Goal: Check status

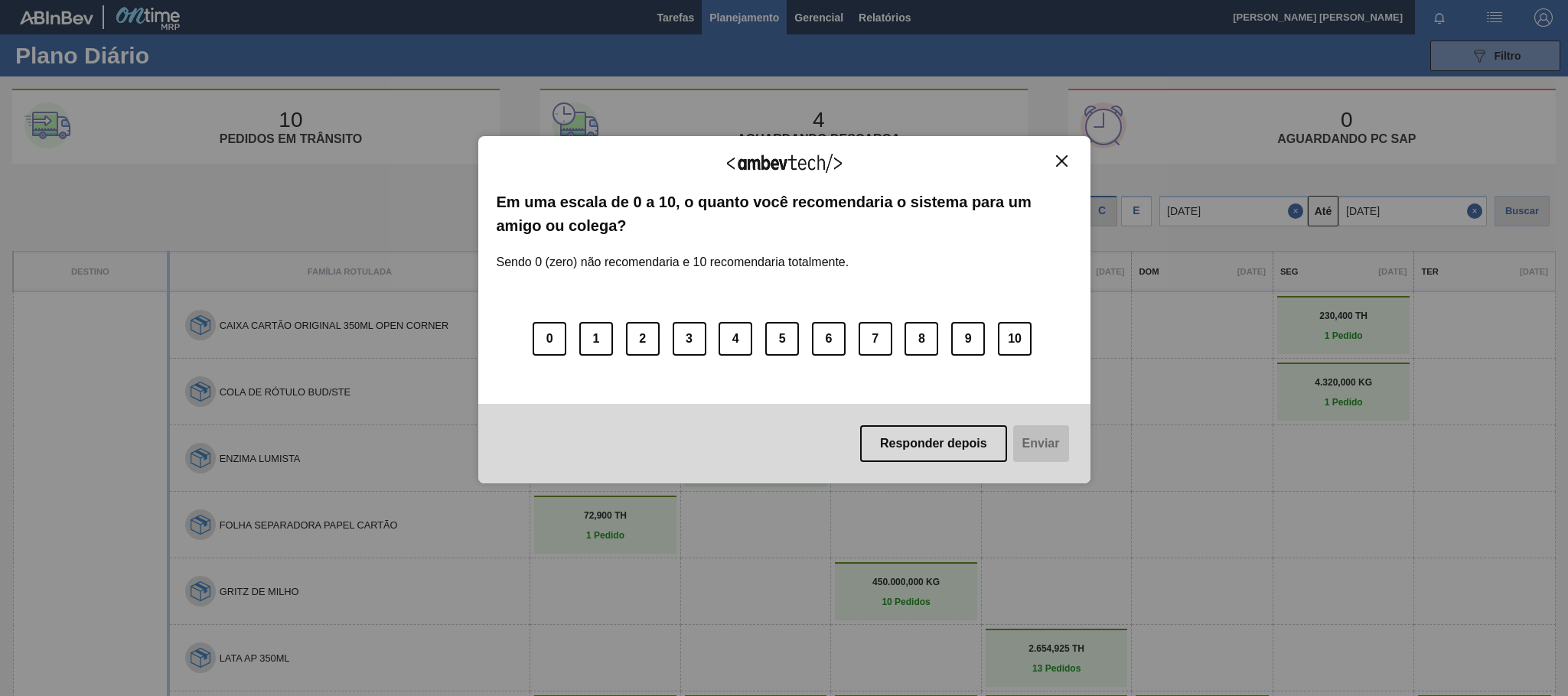
click at [1066, 168] on button "Close" at bounding box center [1062, 160] width 21 height 13
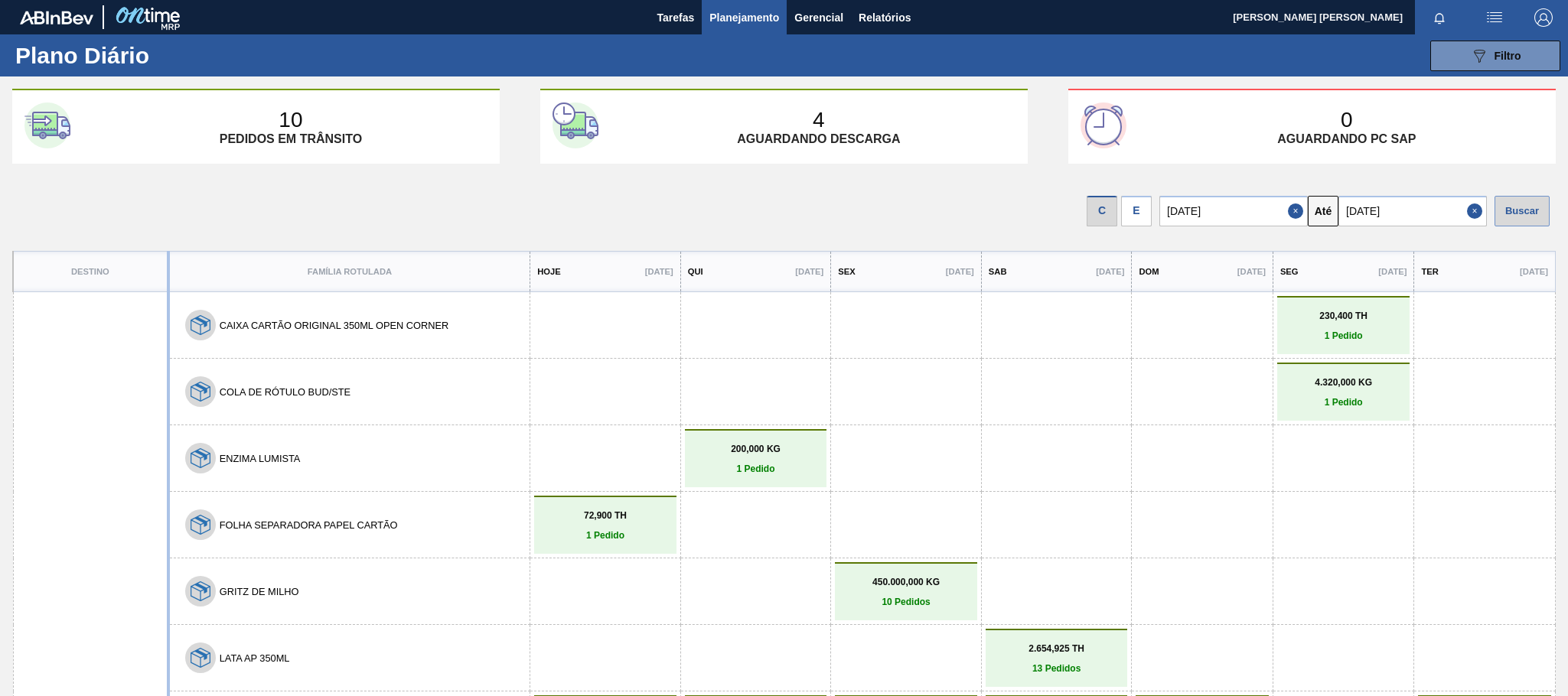
click at [1513, 211] on div "Buscar" at bounding box center [1522, 211] width 55 height 31
click at [1419, 217] on input "[DATE]" at bounding box center [1412, 211] width 148 height 31
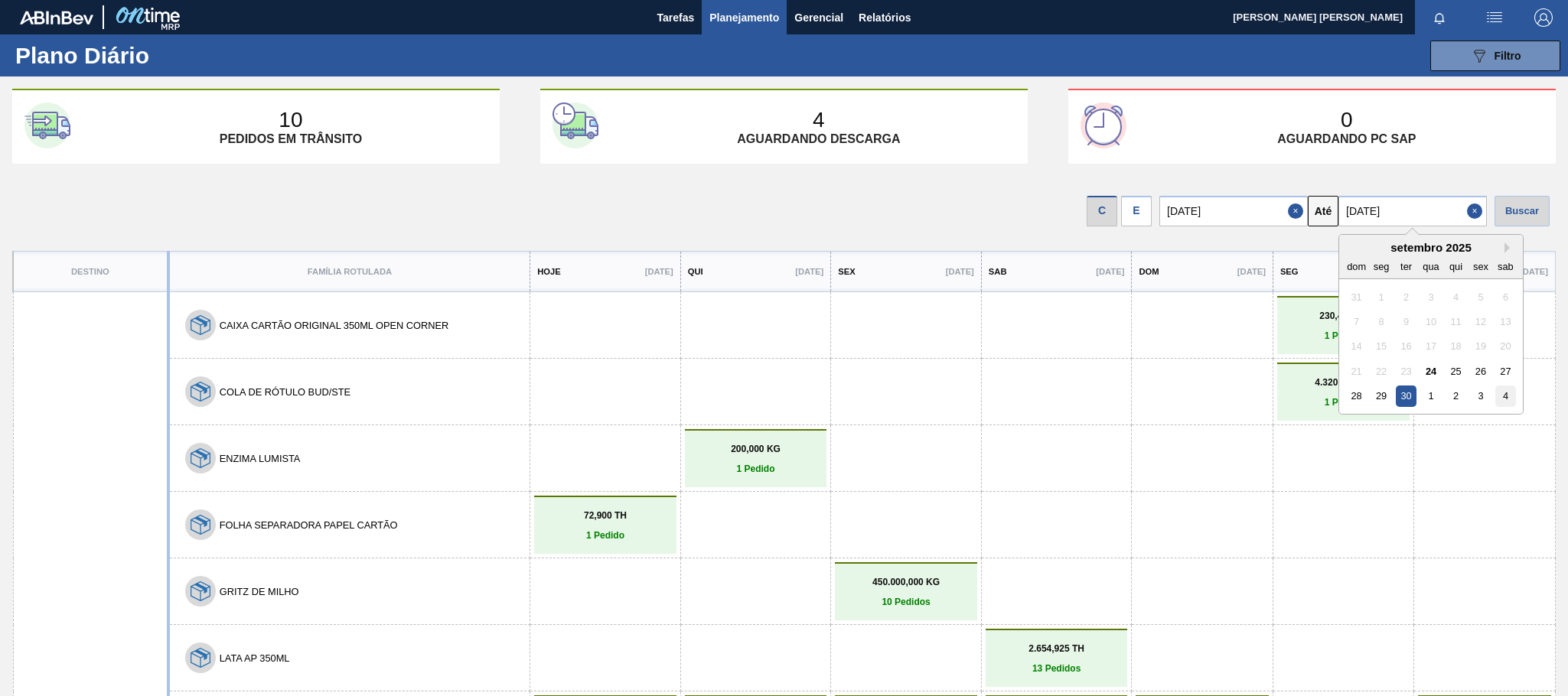
click at [1499, 395] on div "4" at bounding box center [1505, 396] width 21 height 21
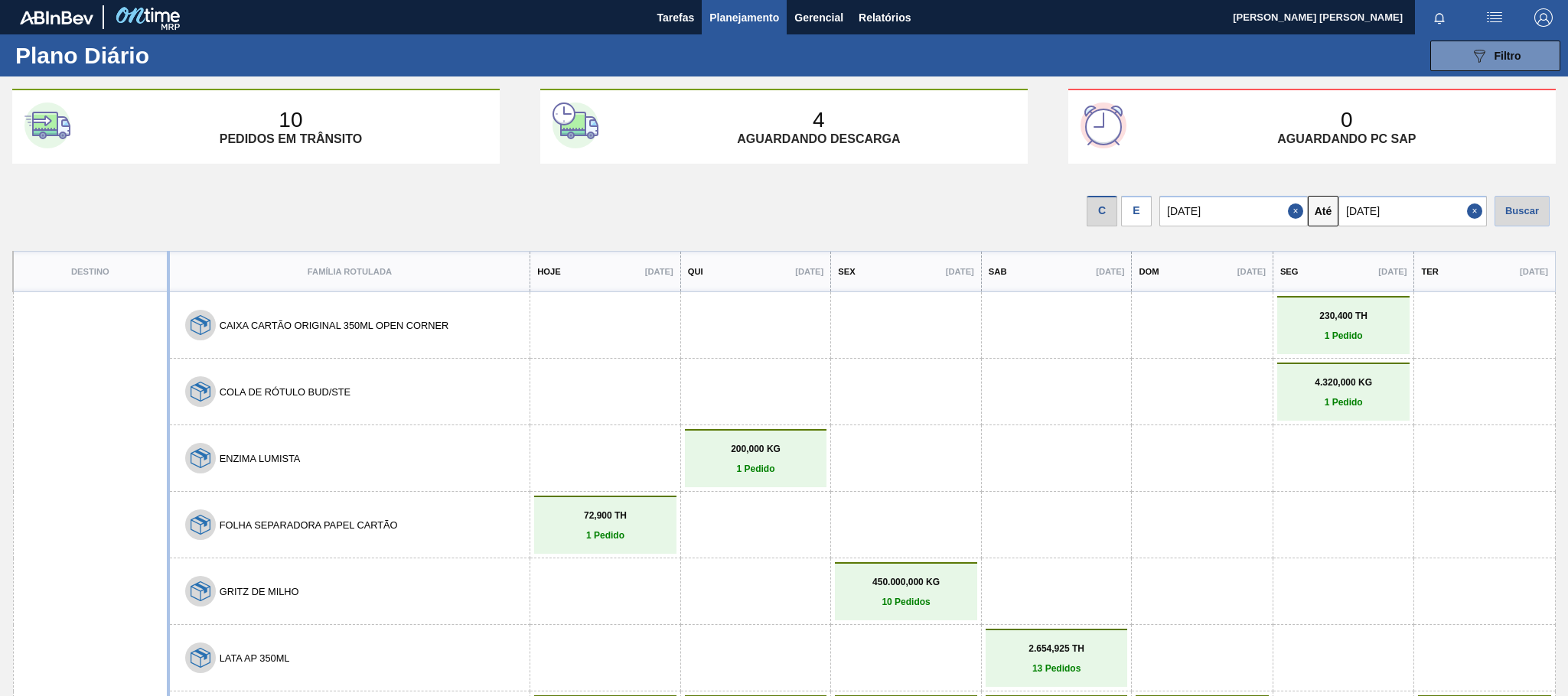
click at [1550, 206] on div "Buscar" at bounding box center [1524, 211] width 61 height 31
click at [1531, 207] on div "Buscar" at bounding box center [1522, 211] width 55 height 31
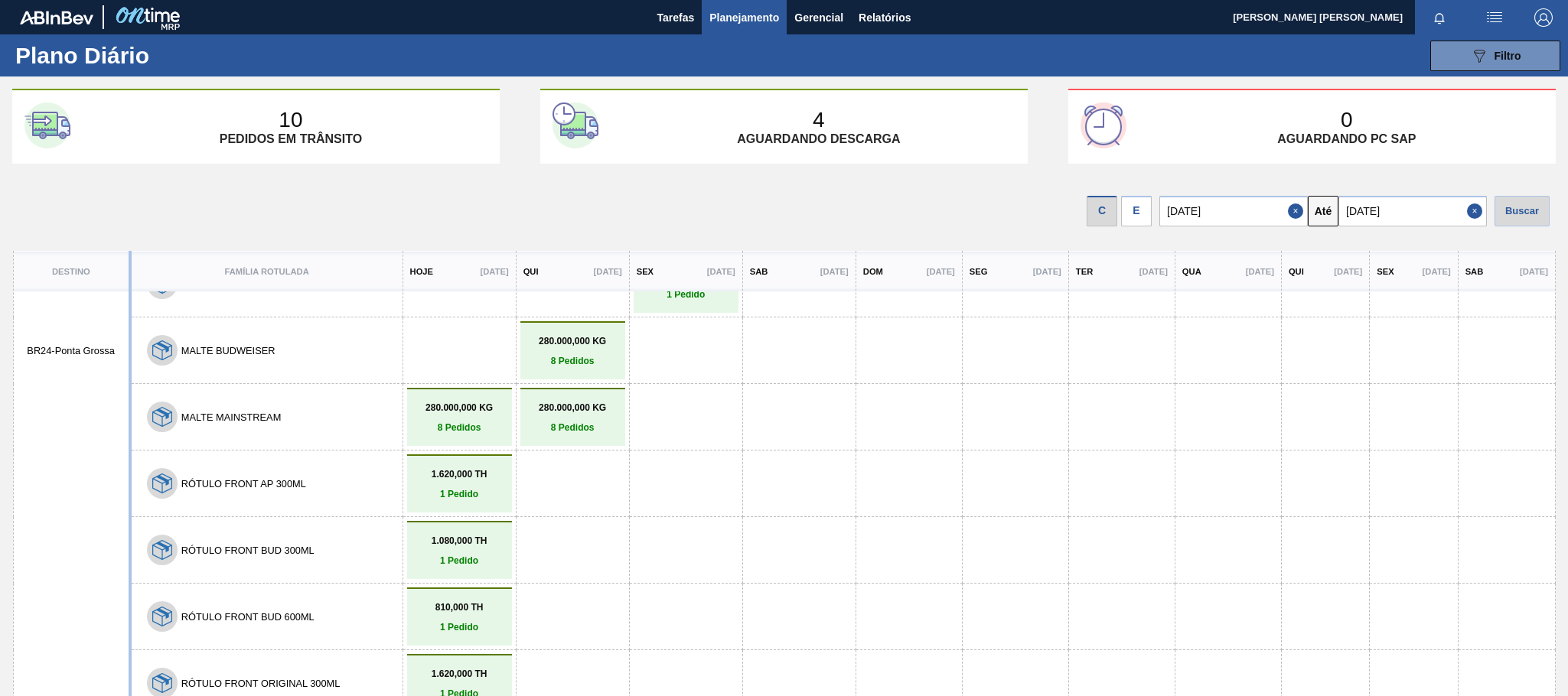
scroll to position [782, 0]
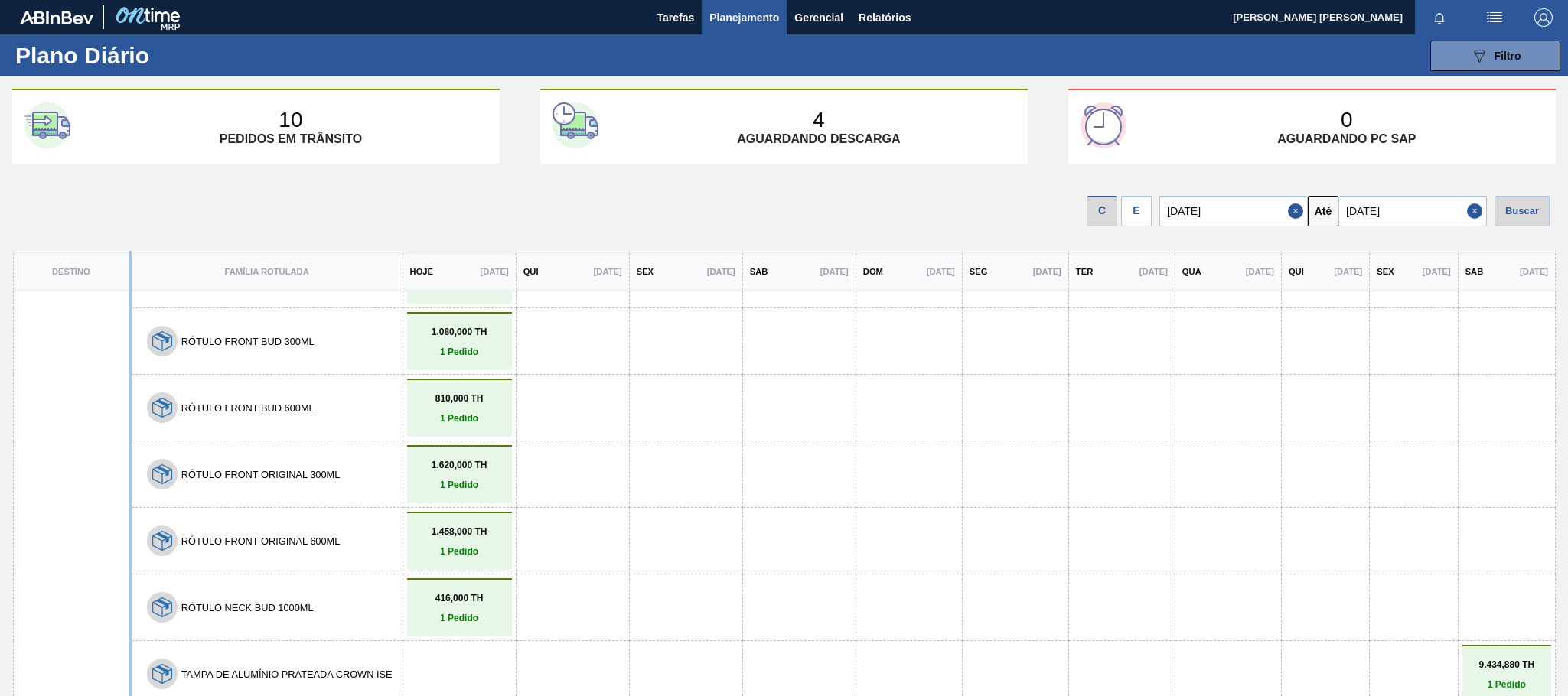
click at [1408, 211] on input "[DATE]" at bounding box center [1412, 211] width 148 height 31
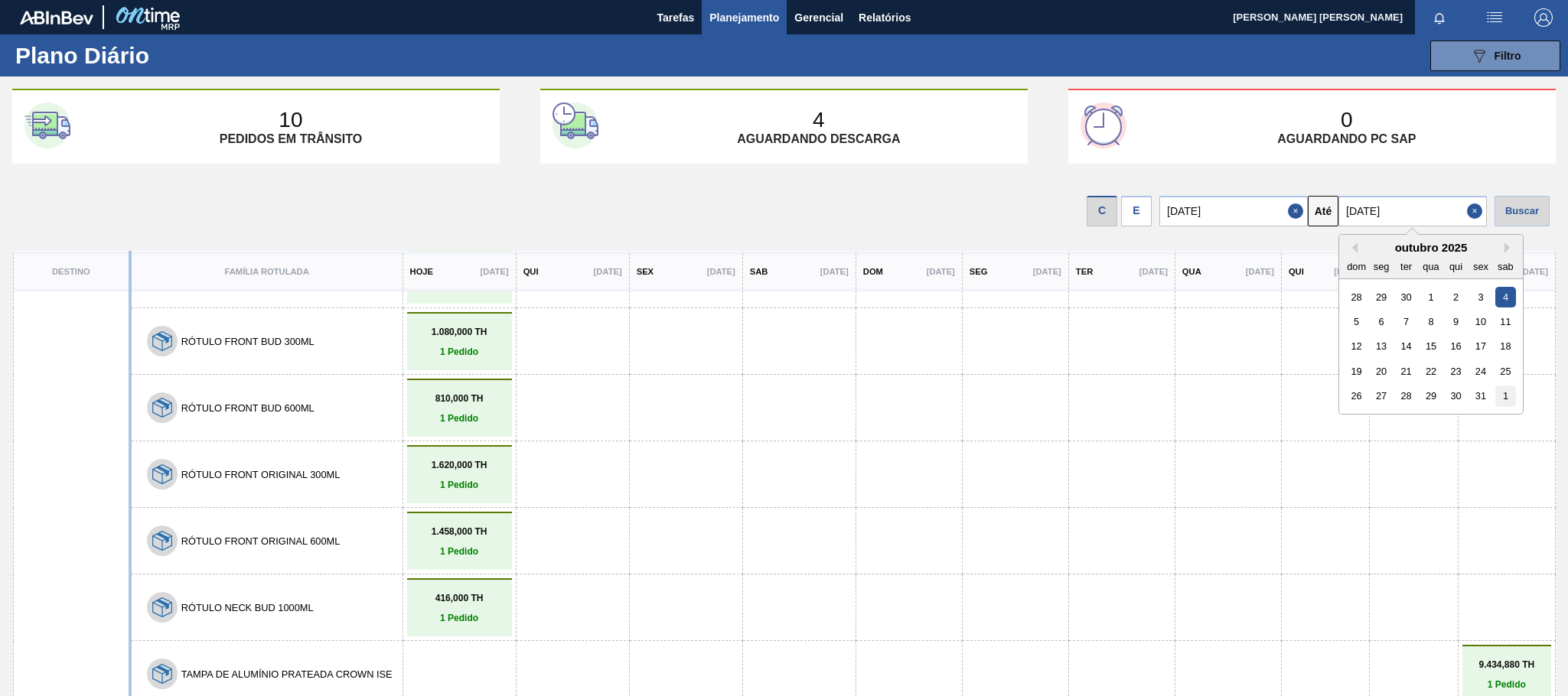
click at [1506, 388] on div "1" at bounding box center [1505, 396] width 21 height 21
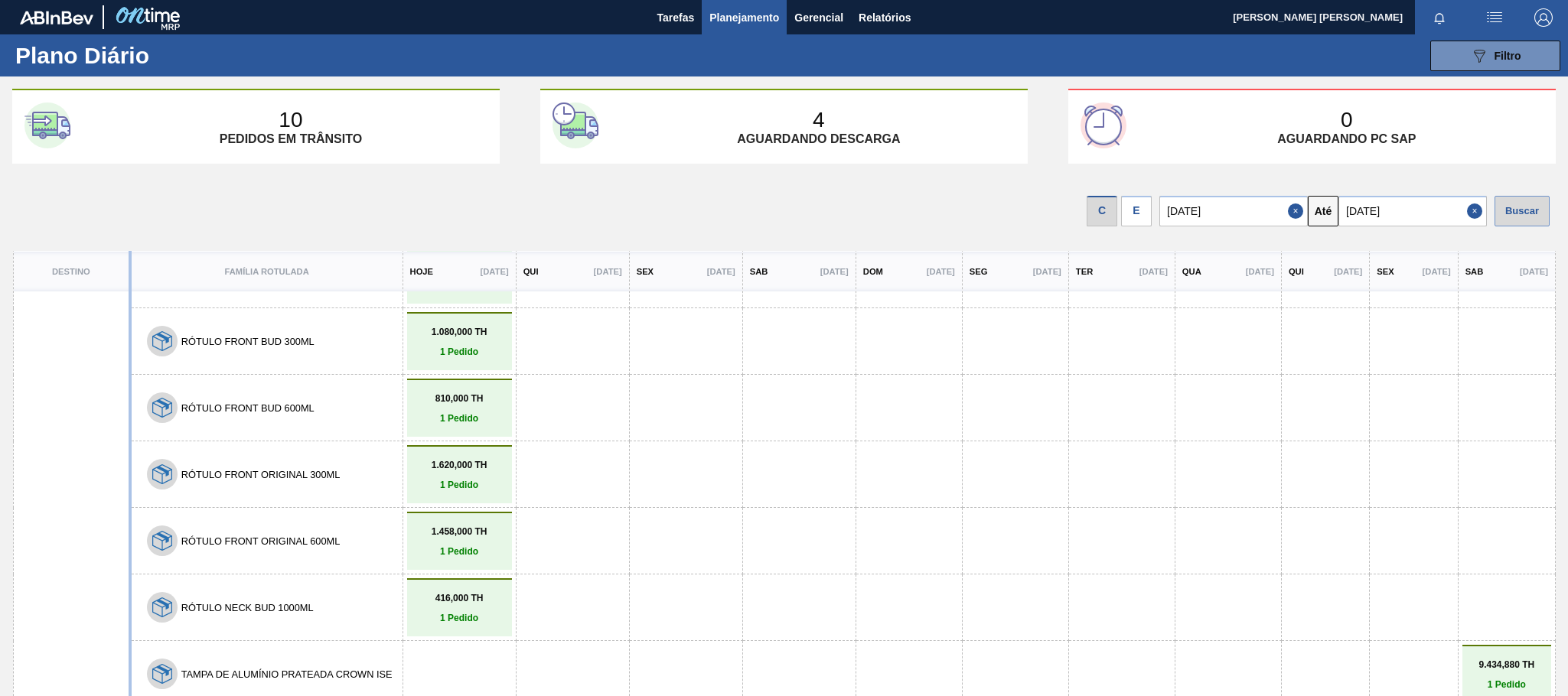
click at [1522, 200] on div "Buscar" at bounding box center [1522, 211] width 55 height 31
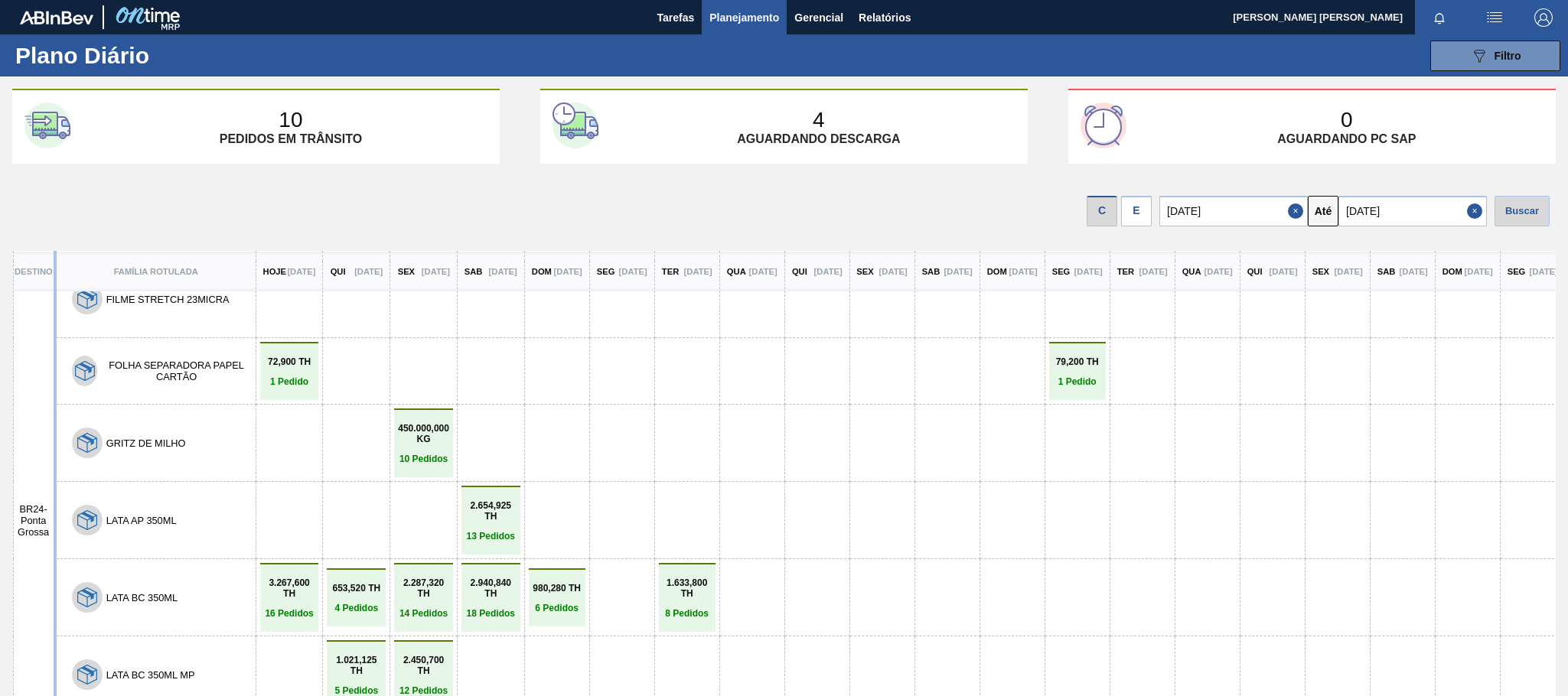
click at [1398, 206] on input "[DATE]" at bounding box center [1412, 211] width 148 height 31
click at [1346, 250] on button "Previous Month" at bounding box center [1351, 247] width 11 height 11
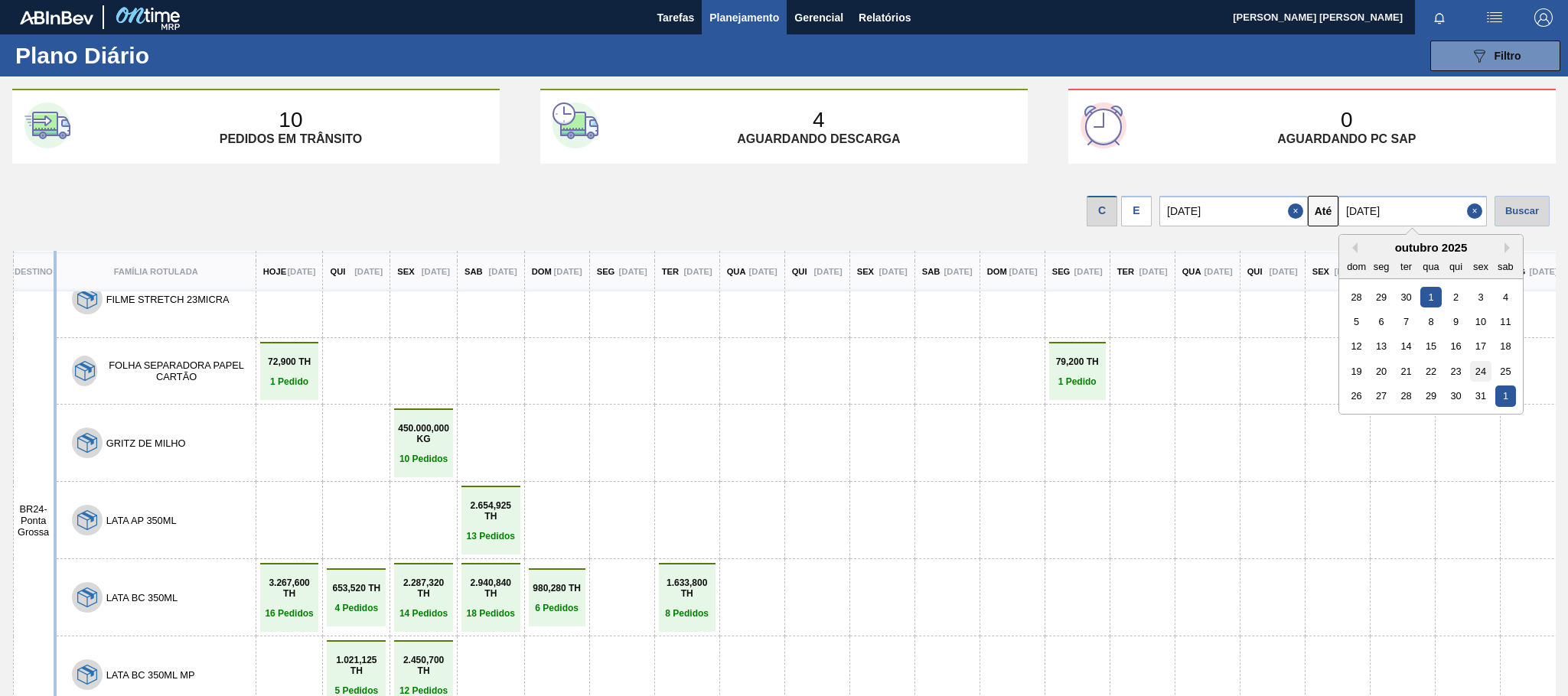
click at [1475, 370] on div "24" at bounding box center [1480, 372] width 21 height 21
type input "[DATE]"
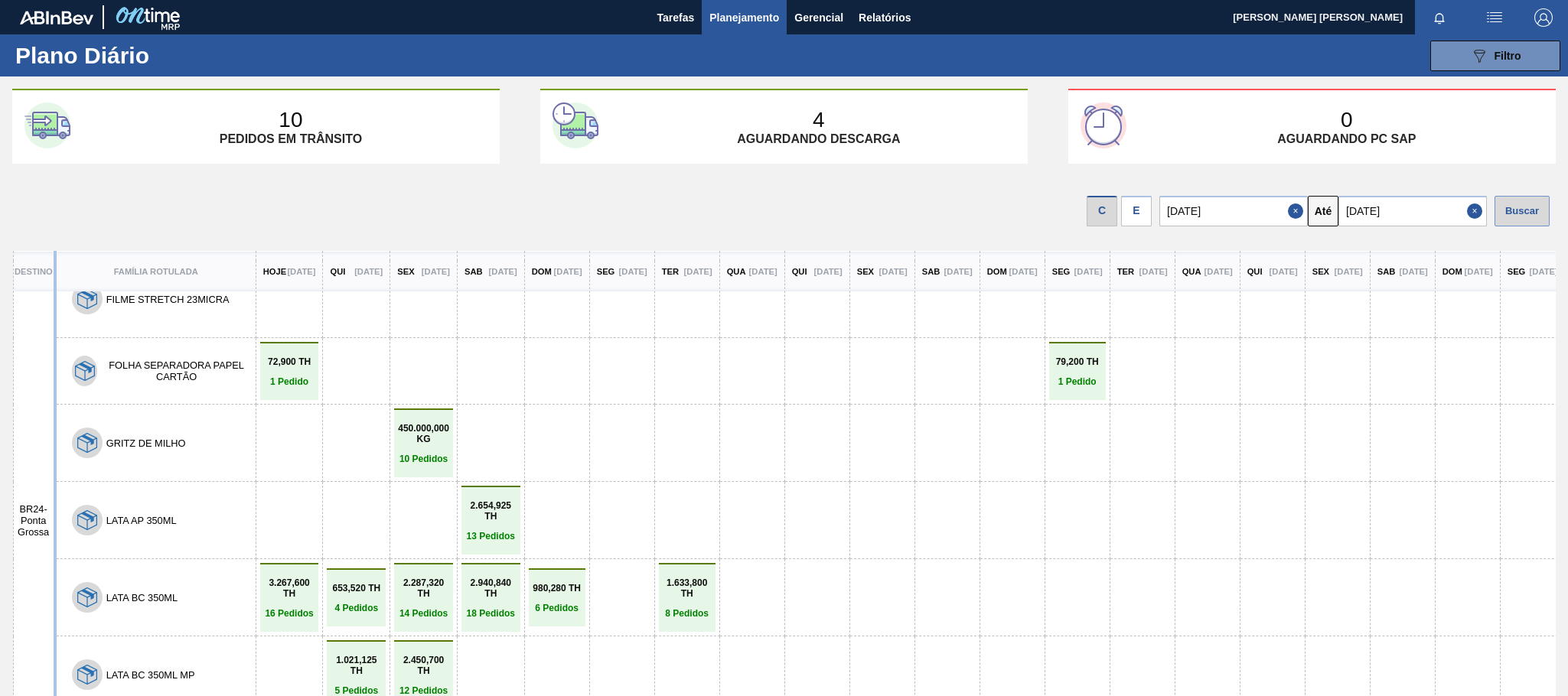
click at [1526, 200] on div "Buscar" at bounding box center [1522, 211] width 55 height 31
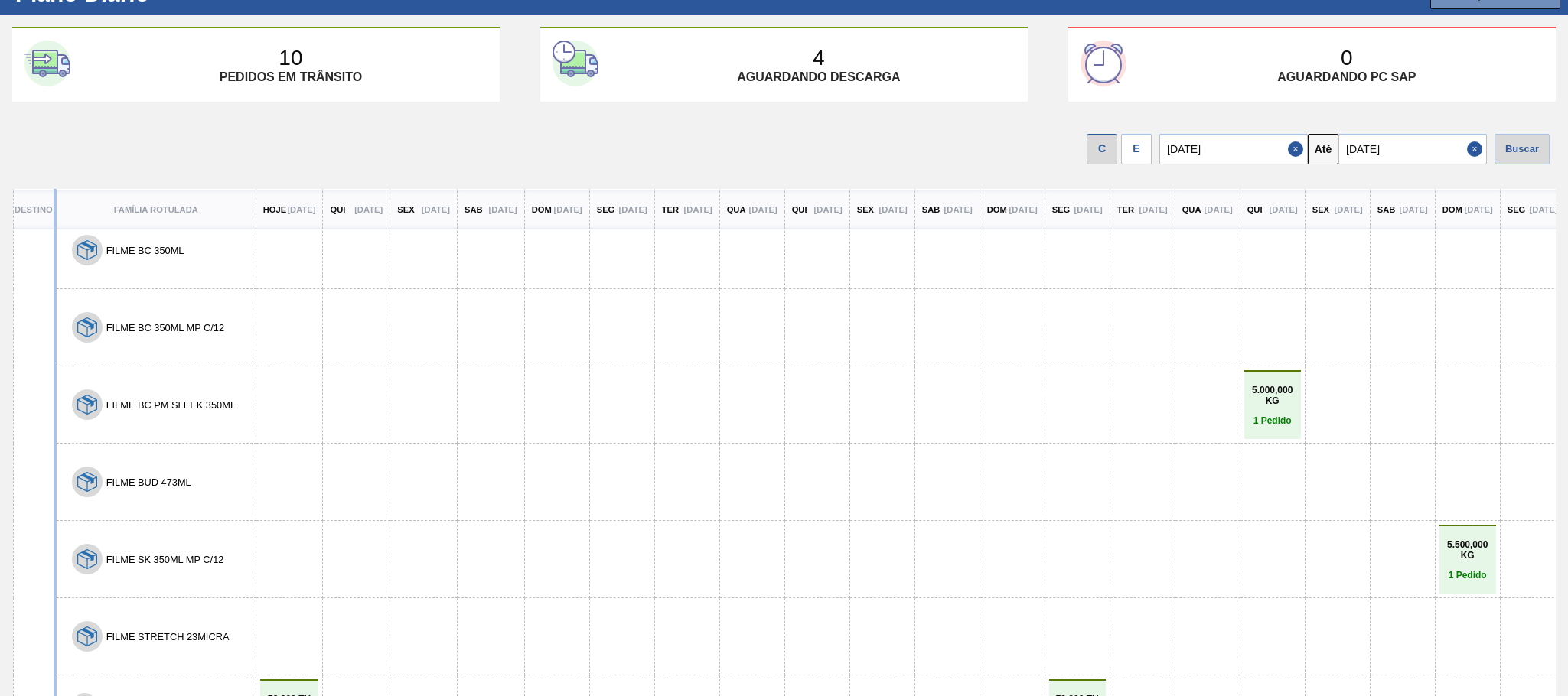
scroll to position [191, 0]
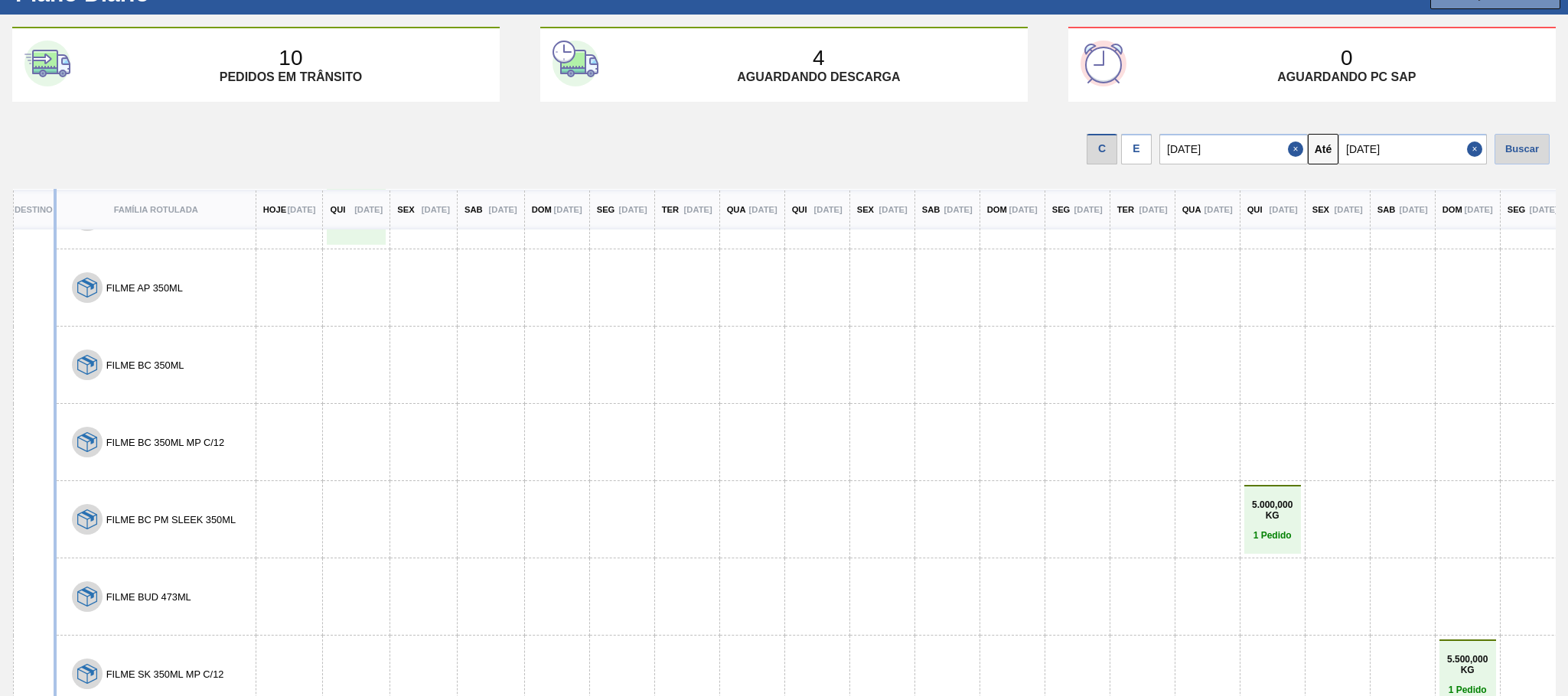
click at [223, 430] on div "FILME BC 350ML MP C/12" at bounding box center [156, 443] width 191 height 31
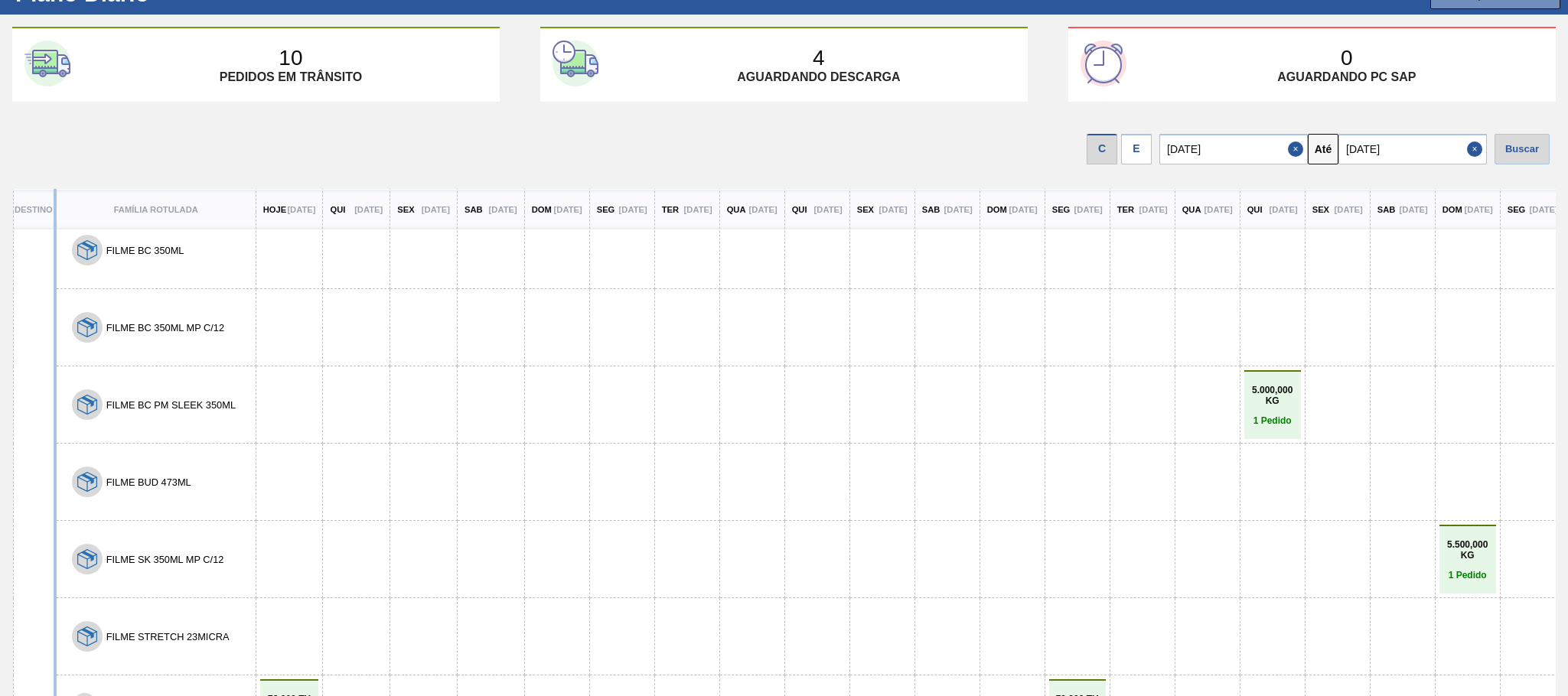
scroll to position [0, 0]
